Goal: Information Seeking & Learning: Check status

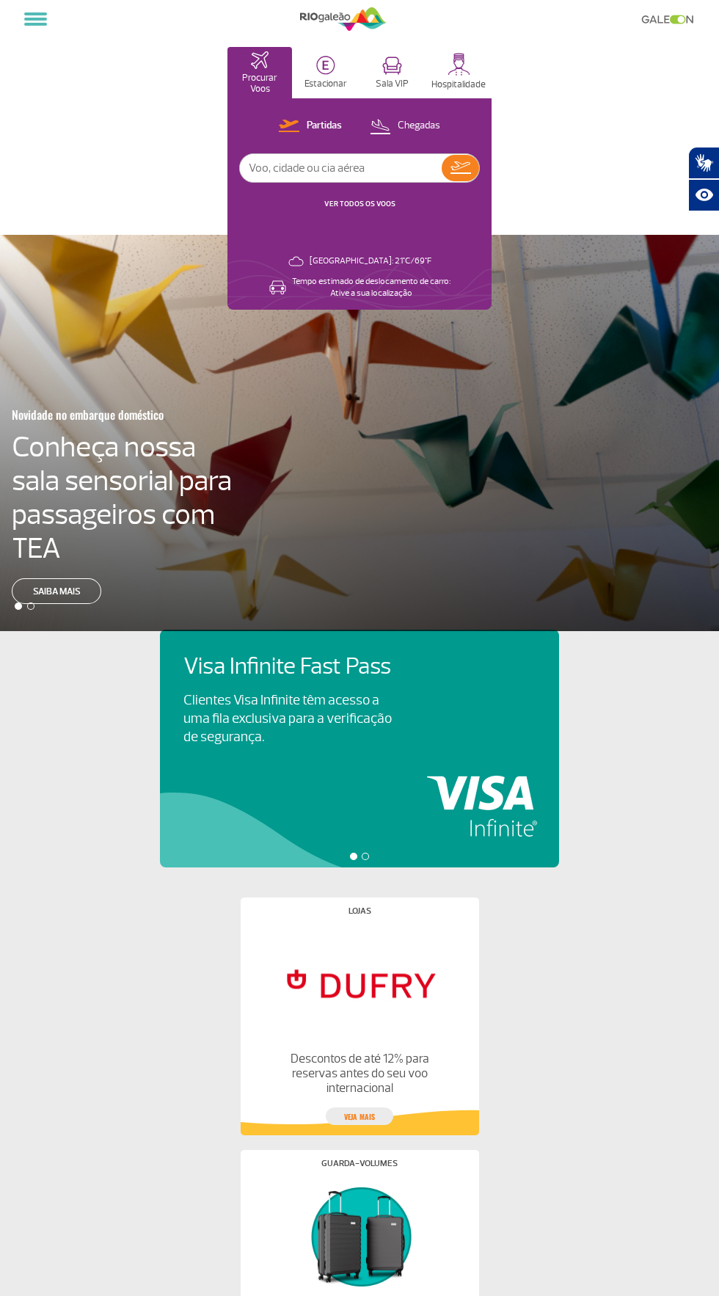
click at [304, 169] on input "text" at bounding box center [341, 168] width 202 height 28
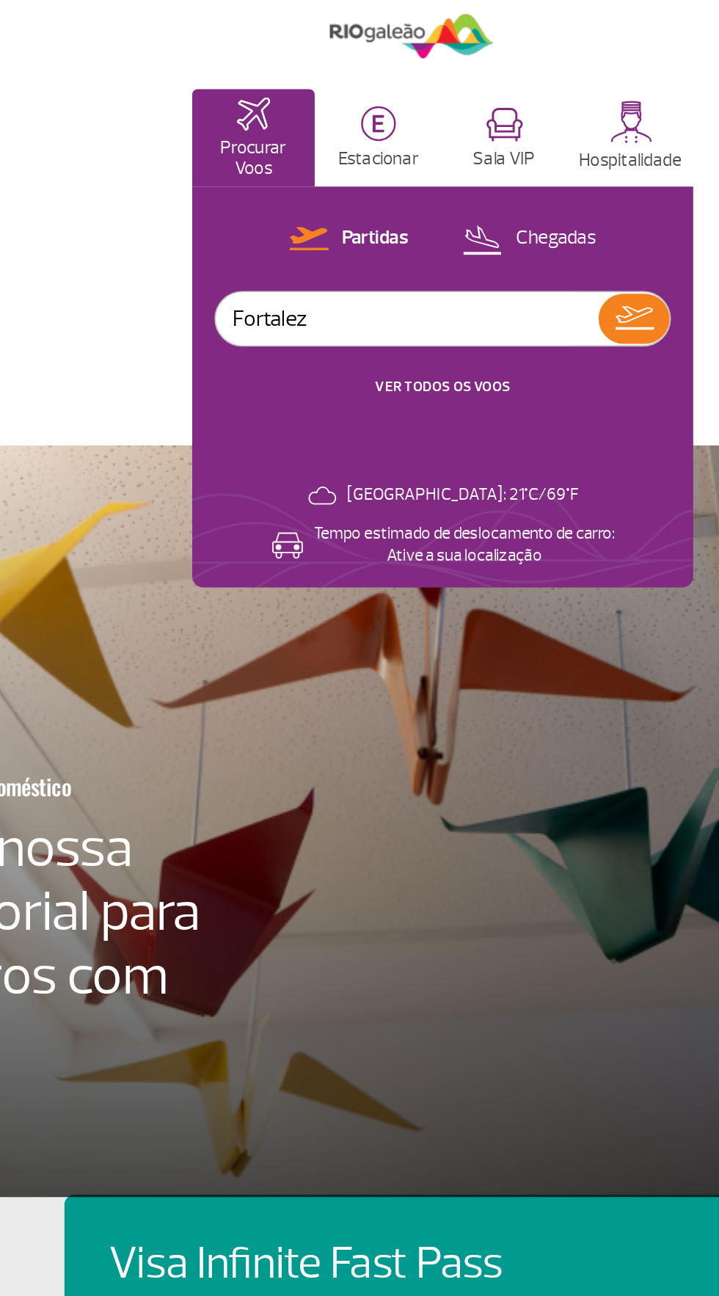
type input "[GEOGRAPHIC_DATA]"
click at [459, 172] on img at bounding box center [461, 167] width 21 height 12
